Goal: Task Accomplishment & Management: Use online tool/utility

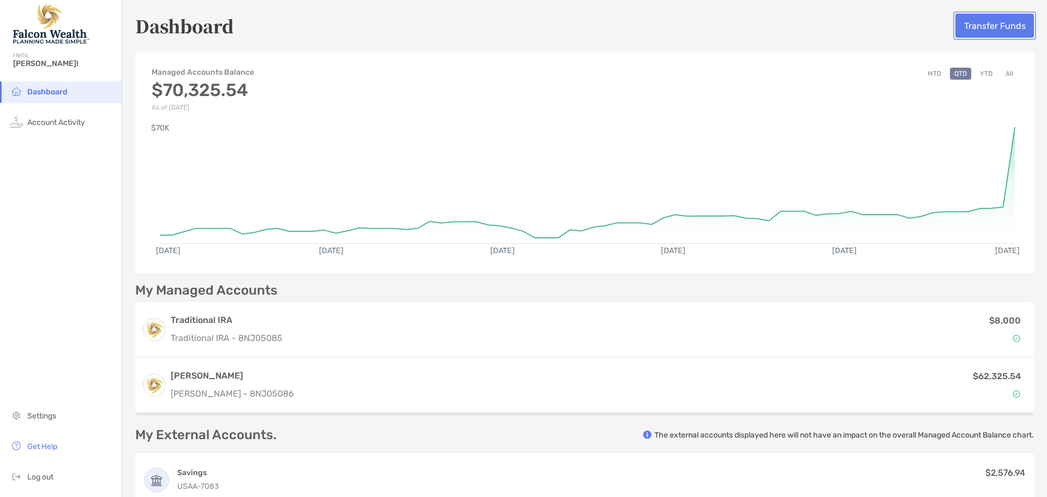
click at [989, 27] on button "Transfer Funds" at bounding box center [994, 26] width 79 height 24
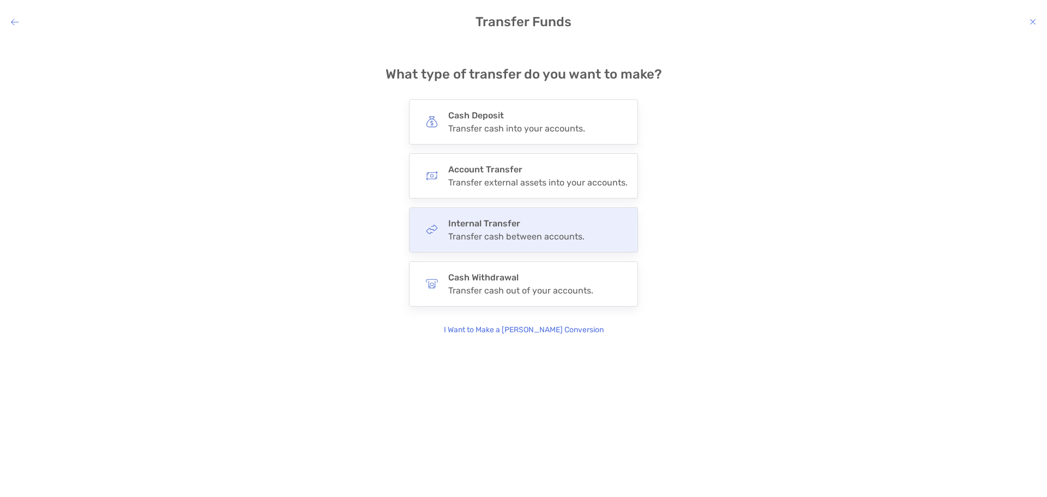
click at [521, 237] on div "Transfer cash between accounts." at bounding box center [516, 236] width 136 height 10
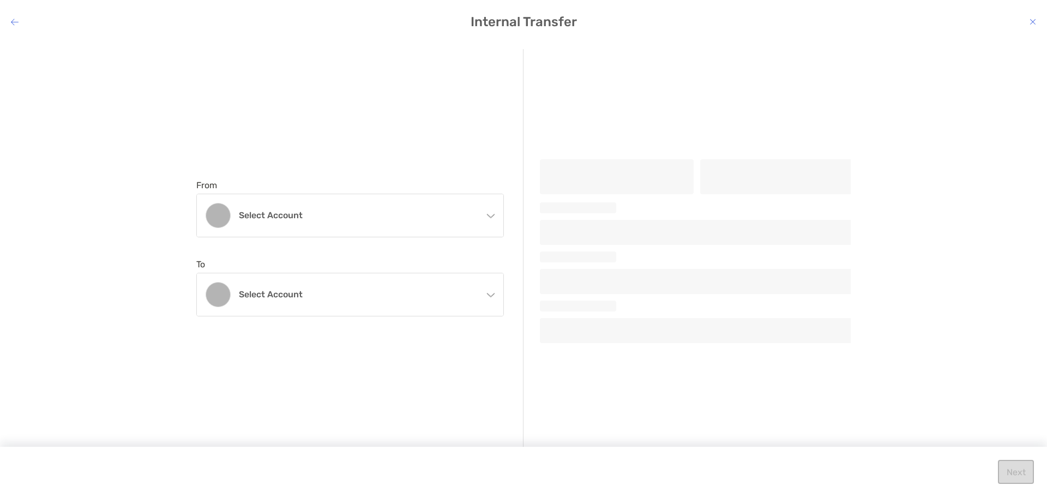
click at [491, 215] on icon "modal" at bounding box center [490, 213] width 9 height 9
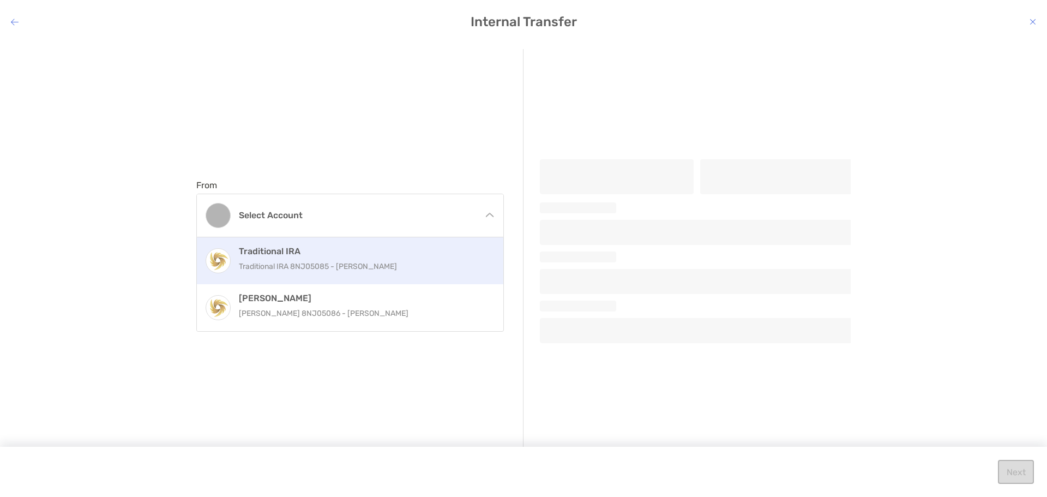
click at [329, 265] on p "Traditional IRA 8NJ05085 - [PERSON_NAME]" at bounding box center [362, 267] width 246 height 14
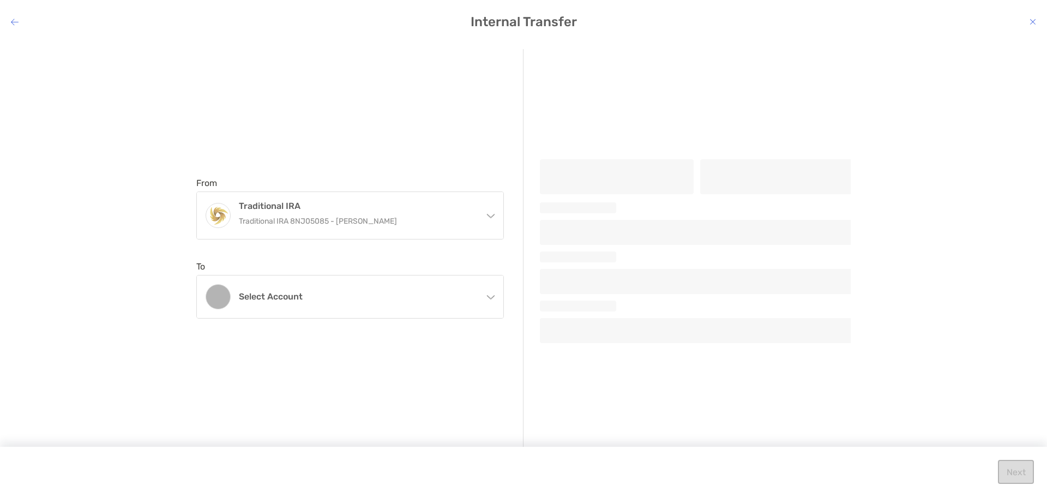
click at [492, 298] on icon "modal" at bounding box center [490, 295] width 9 height 9
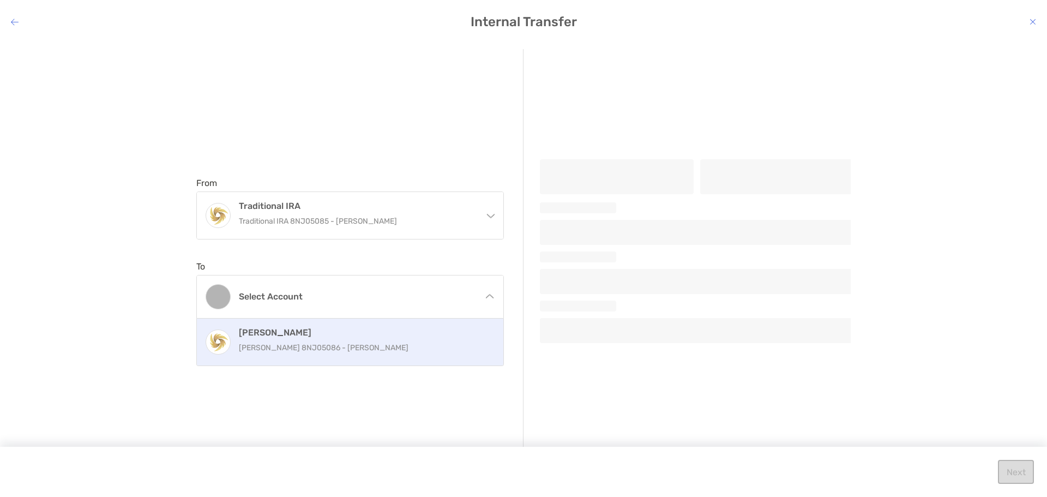
click at [278, 346] on p "[PERSON_NAME] 8NJ05086 - [PERSON_NAME]" at bounding box center [362, 348] width 246 height 14
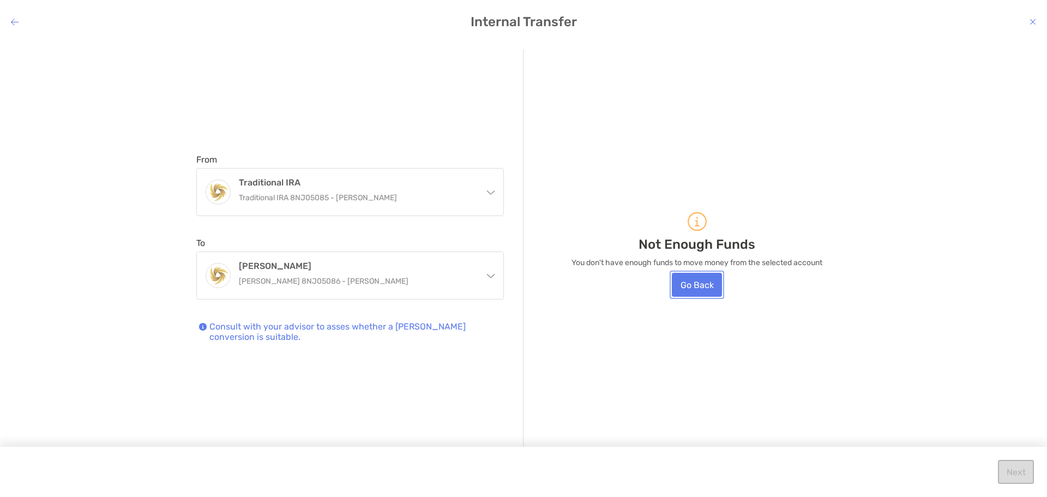
click at [692, 284] on button "Go Back" at bounding box center [697, 285] width 50 height 24
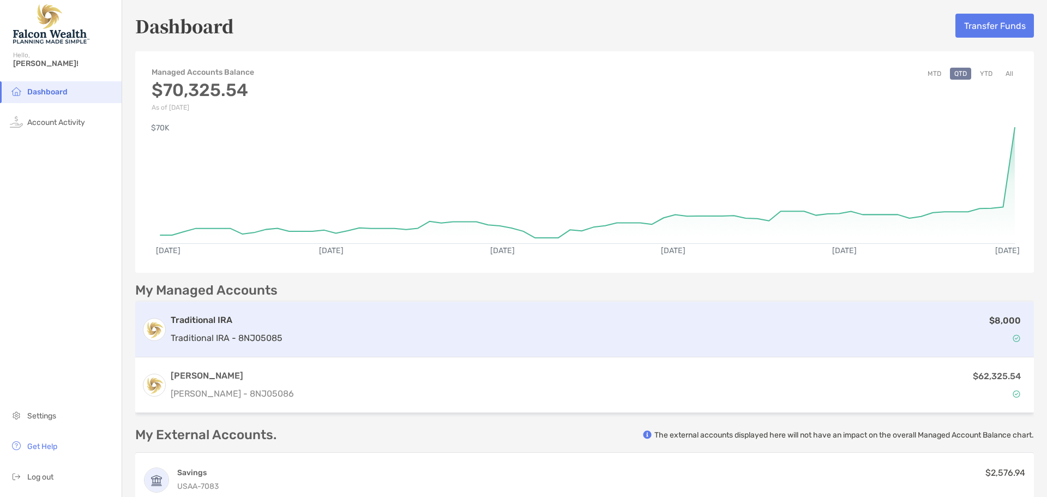
click at [1013, 338] on img at bounding box center [1017, 338] width 8 height 8
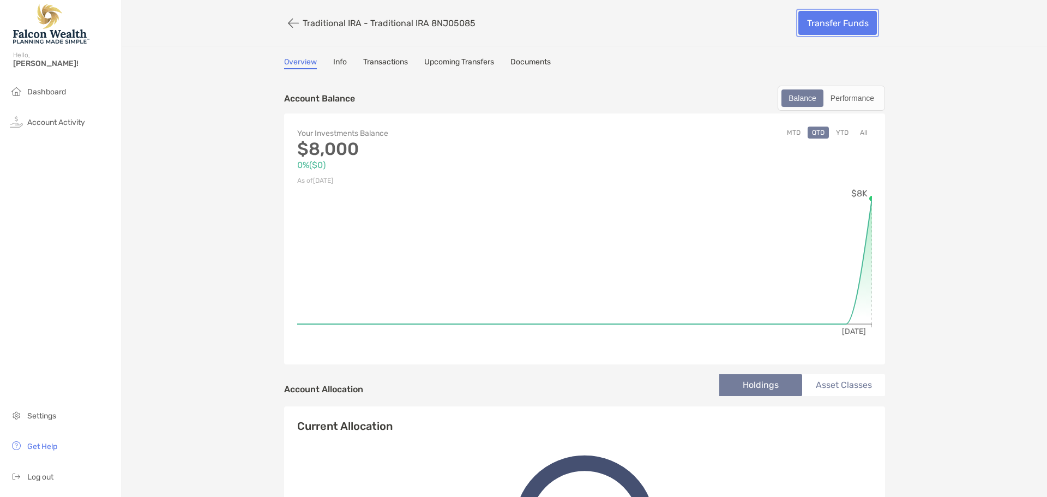
click at [826, 22] on link "Transfer Funds" at bounding box center [837, 23] width 79 height 24
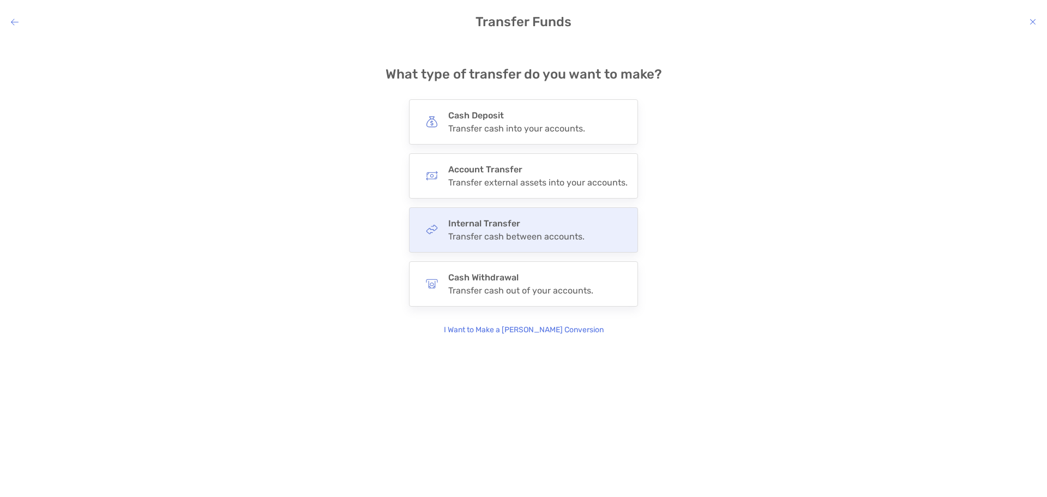
click at [489, 233] on div "Transfer cash between accounts." at bounding box center [516, 236] width 136 height 10
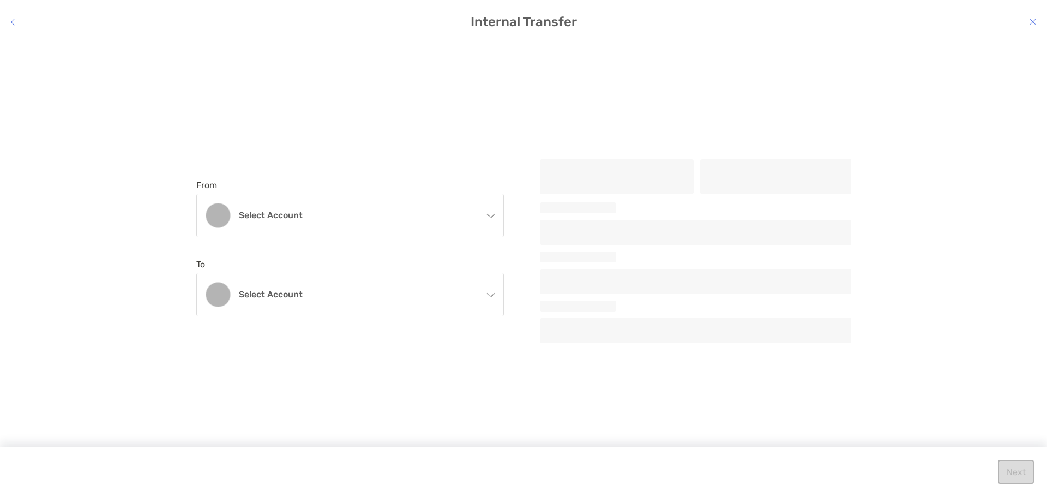
click at [490, 217] on icon "modal" at bounding box center [491, 216] width 8 height 4
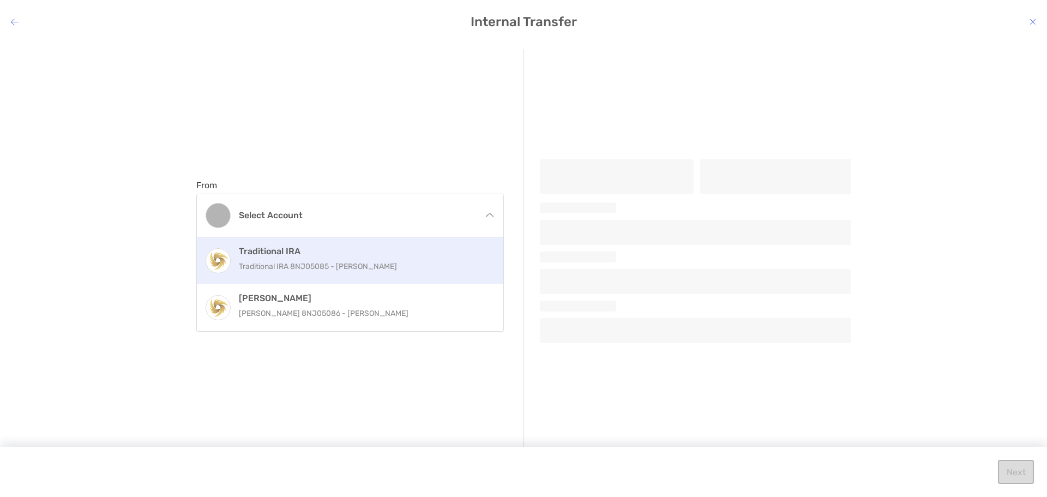
click at [339, 262] on p "Traditional IRA 8NJ05085 - [PERSON_NAME]" at bounding box center [362, 267] width 246 height 14
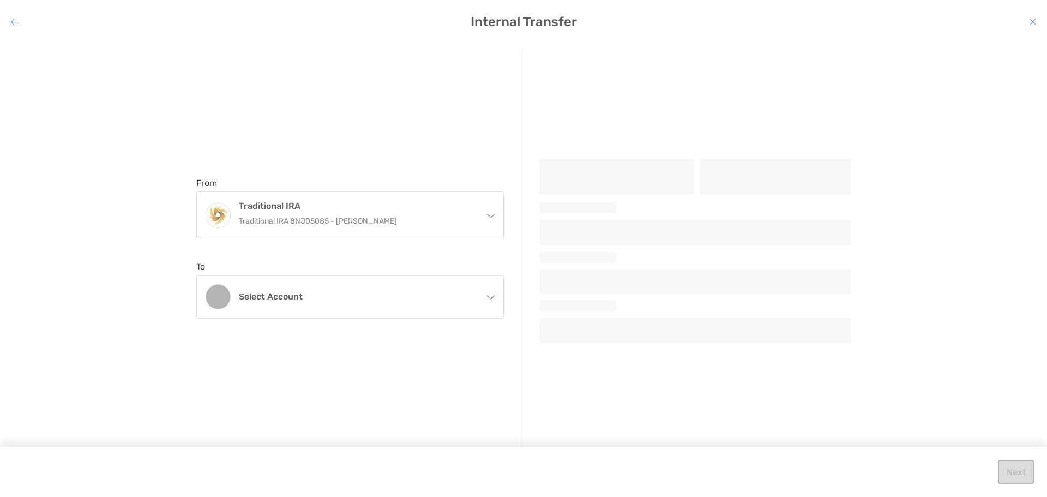
click at [492, 295] on icon "modal" at bounding box center [490, 295] width 9 height 9
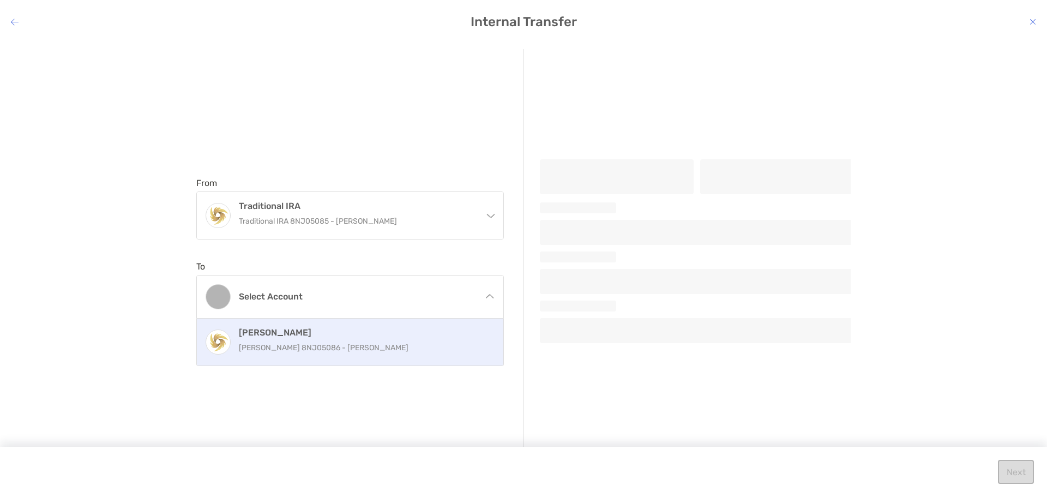
click at [290, 341] on p "[PERSON_NAME] 8NJ05086 - [PERSON_NAME]" at bounding box center [362, 348] width 246 height 14
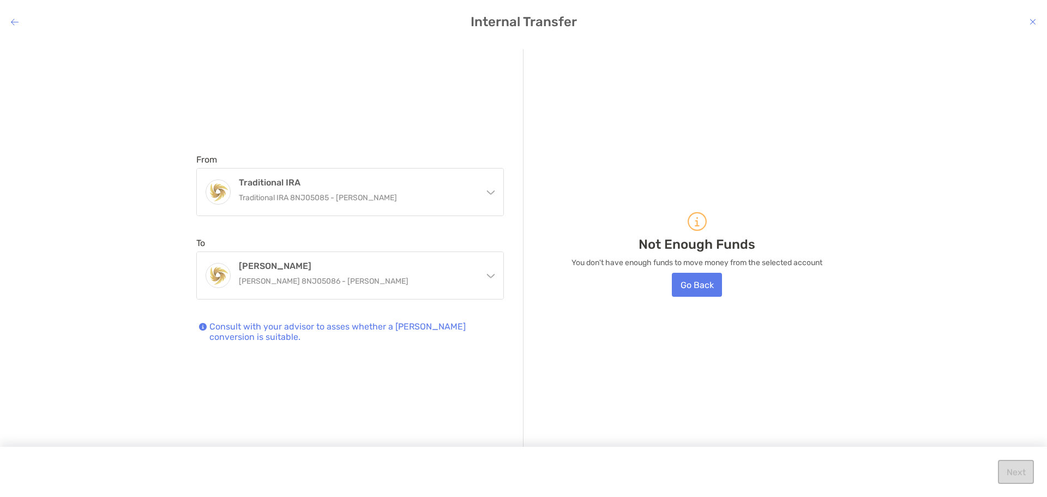
click at [403, 90] on div "From Traditional IRA Traditional IRA 8NJ05085 - [PERSON_NAME] Traditional IRA T…" at bounding box center [359, 248] width 327 height 398
